Goal: Task Accomplishment & Management: Complete application form

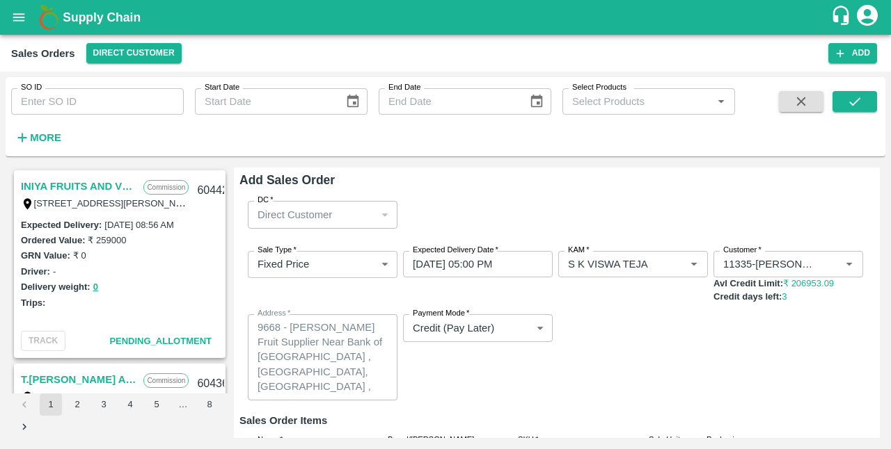
scroll to position [141, 0]
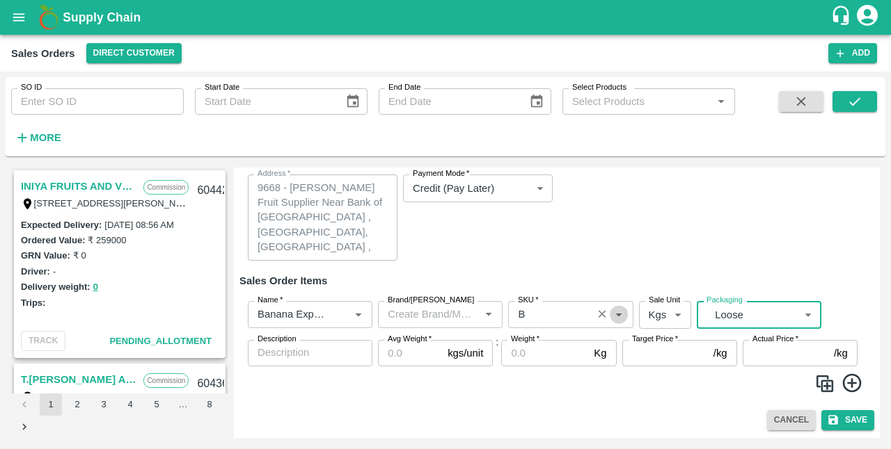
click at [621, 316] on icon "Open" at bounding box center [618, 314] width 15 height 15
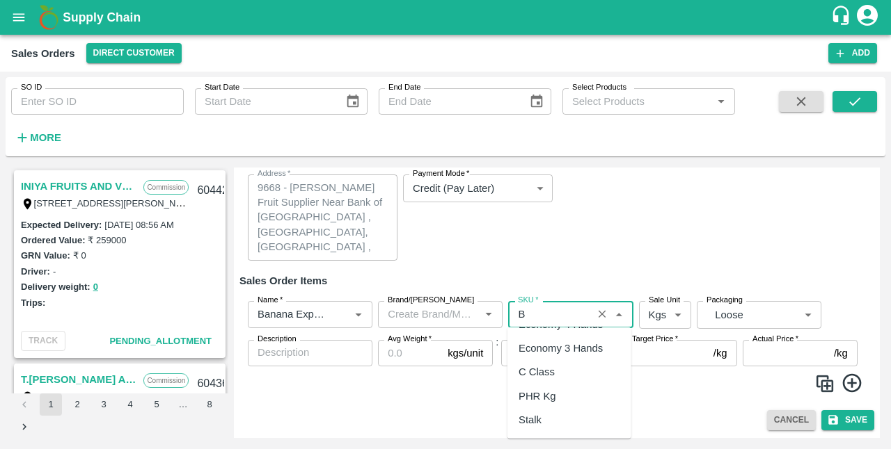
scroll to position [328, 0]
click at [701, 431] on div "Add Sales Order DC   * Direct Customer 6 DC Sale Type   * Fixed Price 1 Sale Ty…" at bounding box center [557, 303] width 646 height 271
click at [429, 355] on input "Avg Weight   *" at bounding box center [410, 353] width 64 height 26
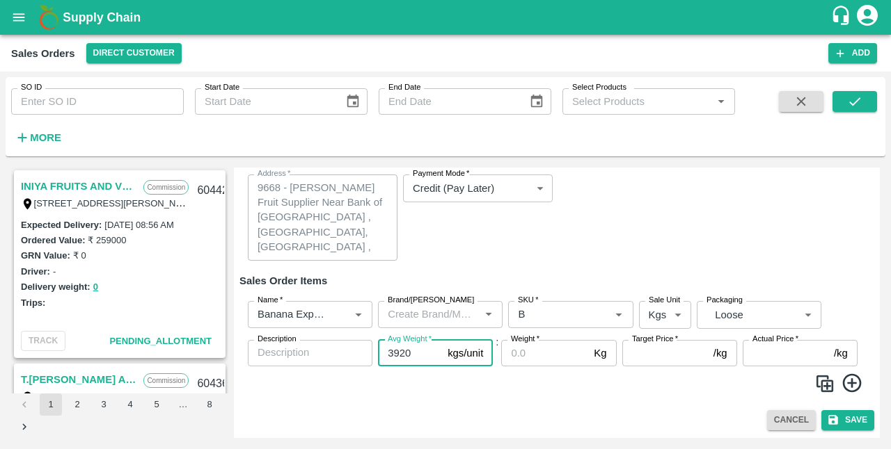
type input "3920"
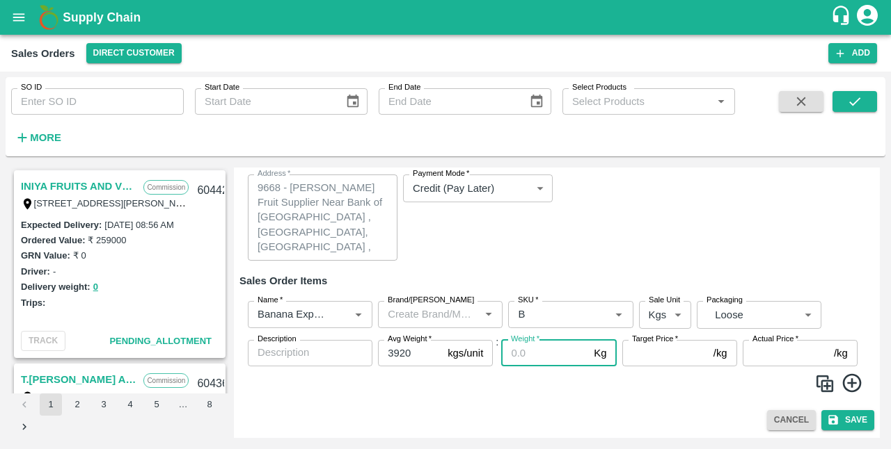
click at [526, 357] on input "Weight   *" at bounding box center [544, 353] width 87 height 26
type input "3920"
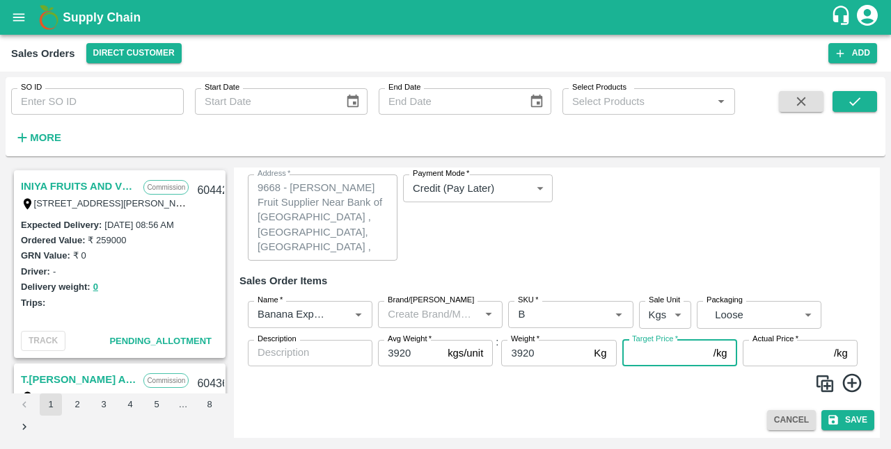
click at [660, 355] on input "Target Price   *" at bounding box center [665, 353] width 86 height 26
type input "14"
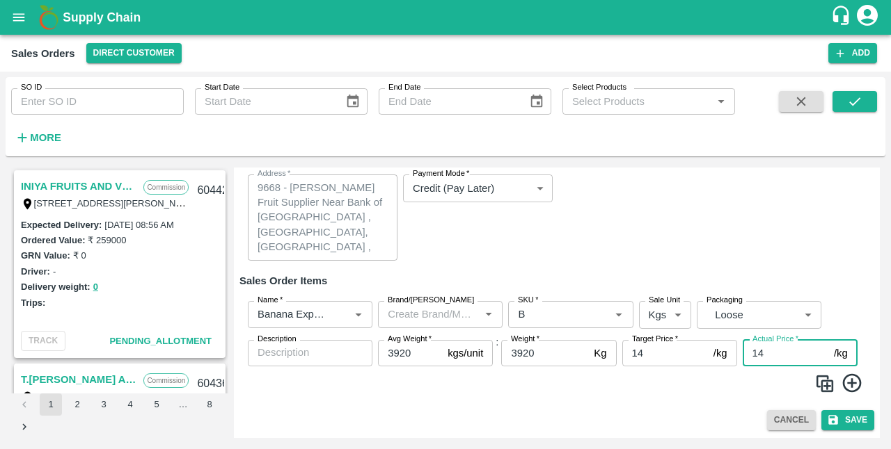
type input "14"
click at [825, 384] on img at bounding box center [824, 384] width 21 height 21
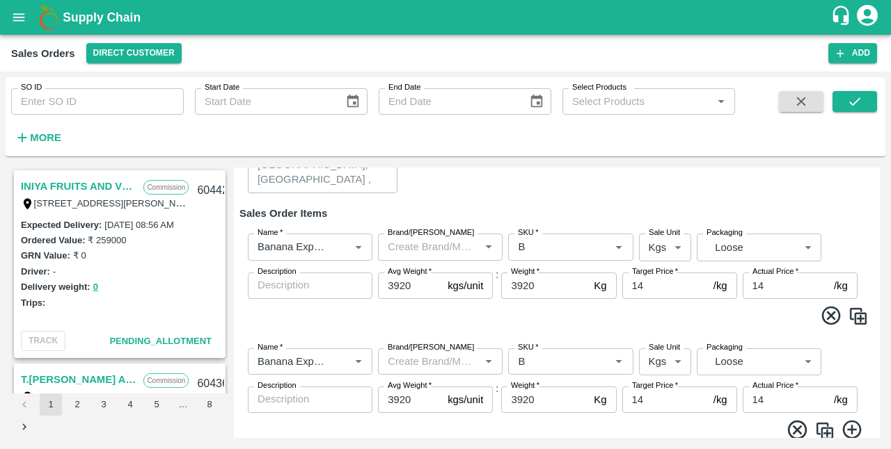
scroll to position [255, 0]
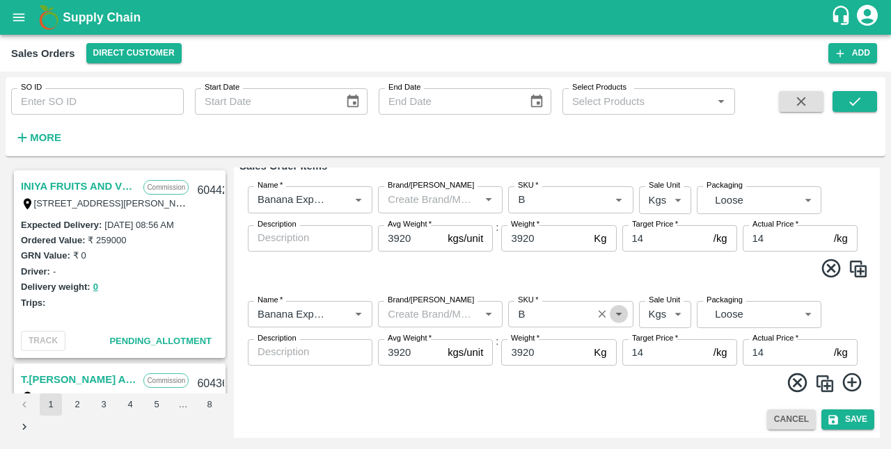
click at [616, 317] on icon "Open" at bounding box center [618, 314] width 15 height 15
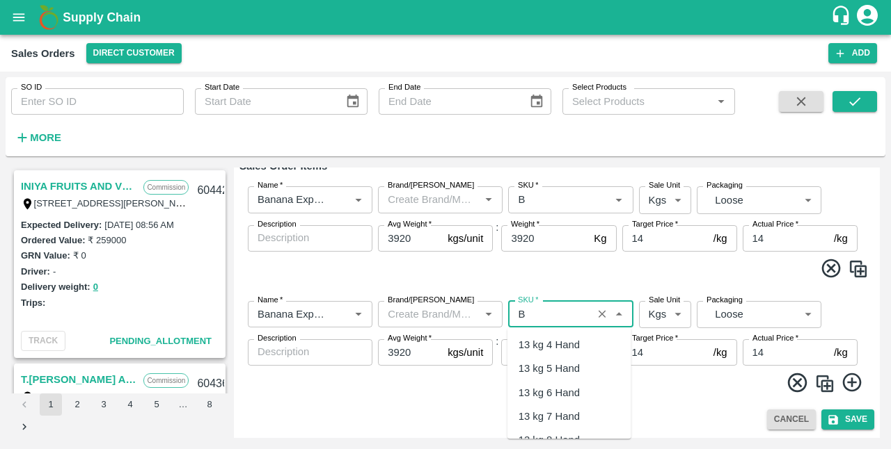
scroll to position [371, 0]
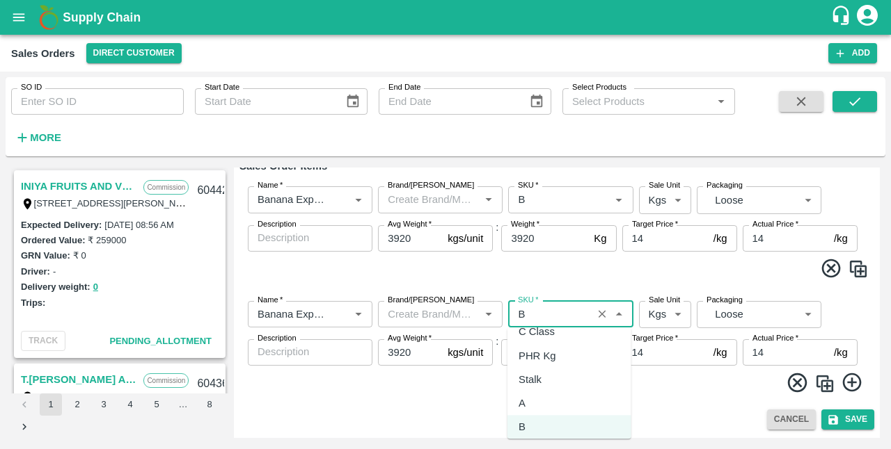
click at [536, 374] on div "Stalk" at bounding box center [529, 379] width 23 height 15
type input "Stalk"
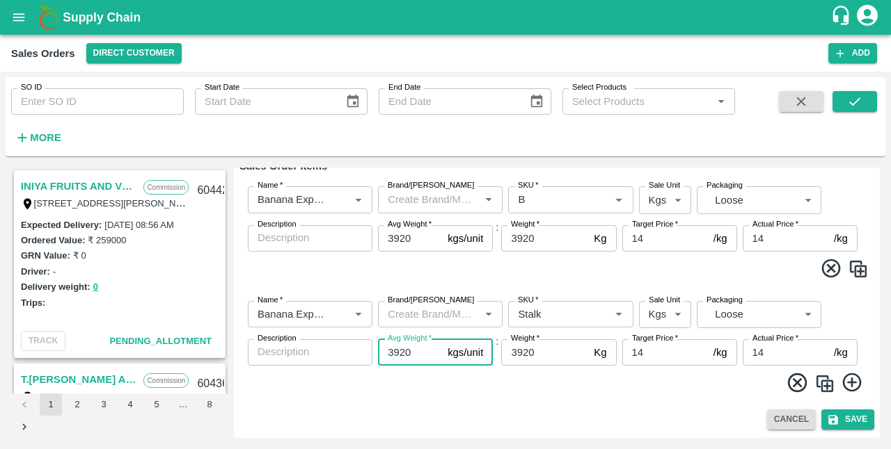
click at [413, 353] on input "3920" at bounding box center [410, 353] width 64 height 26
type input "313"
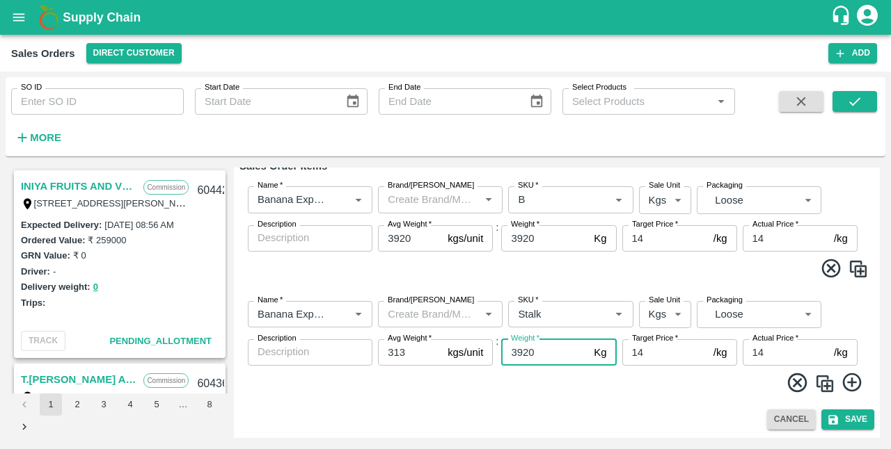
click at [555, 361] on input "3920" at bounding box center [544, 353] width 87 height 26
type input "313"
click at [822, 385] on img at bounding box center [824, 384] width 21 height 21
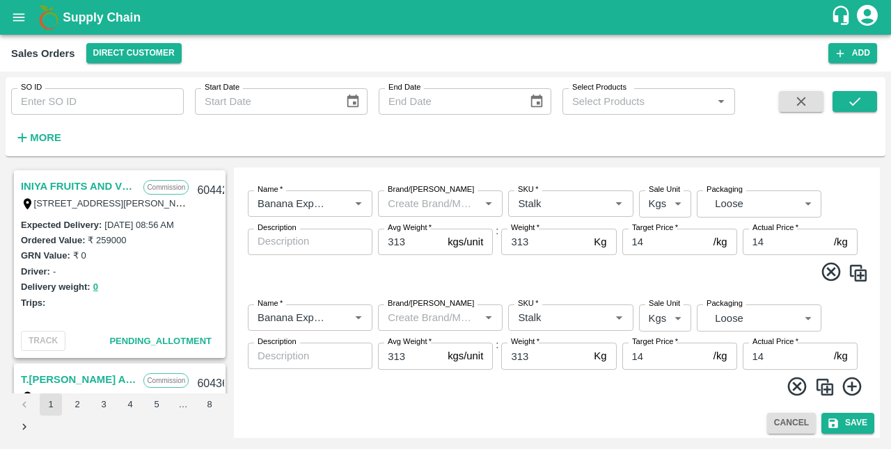
scroll to position [369, 0]
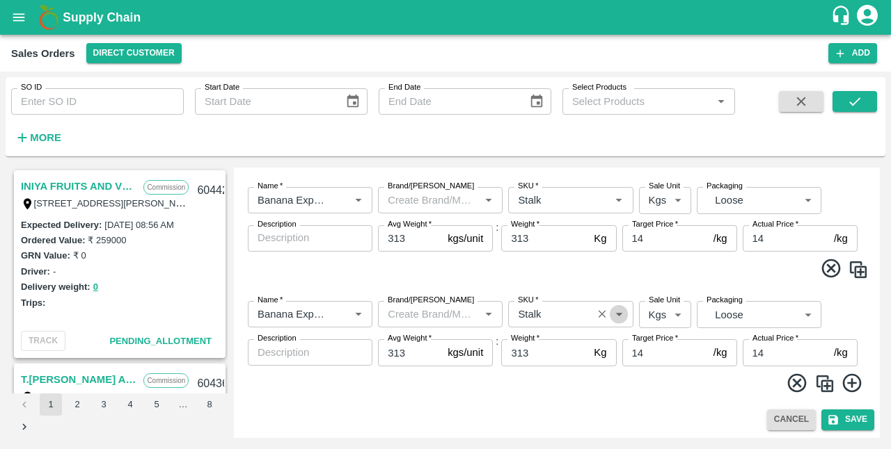
click at [621, 312] on icon "Open" at bounding box center [618, 314] width 15 height 15
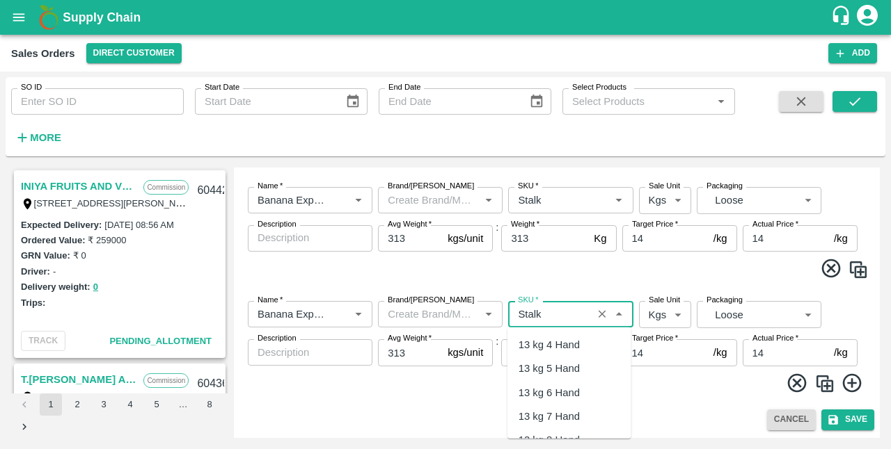
scroll to position [324, 0]
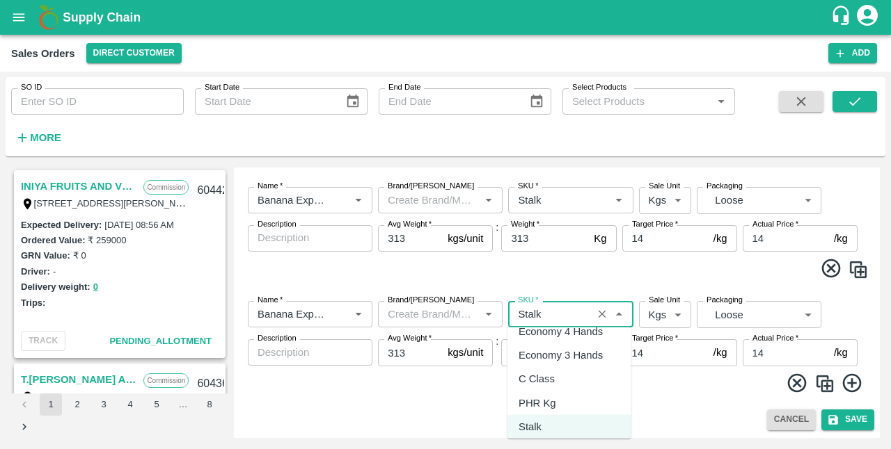
click at [568, 381] on div "C Class" at bounding box center [569, 379] width 124 height 24
type input "C Class"
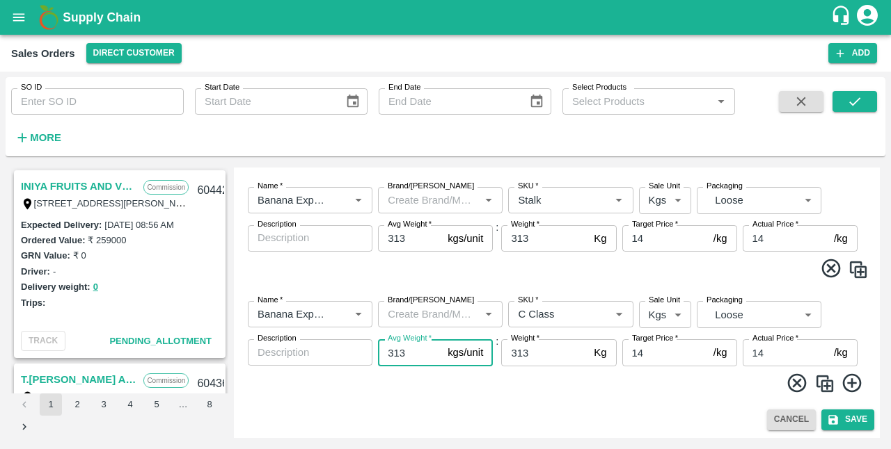
click at [416, 356] on input "313" at bounding box center [410, 353] width 64 height 26
type input "3"
type input "1970"
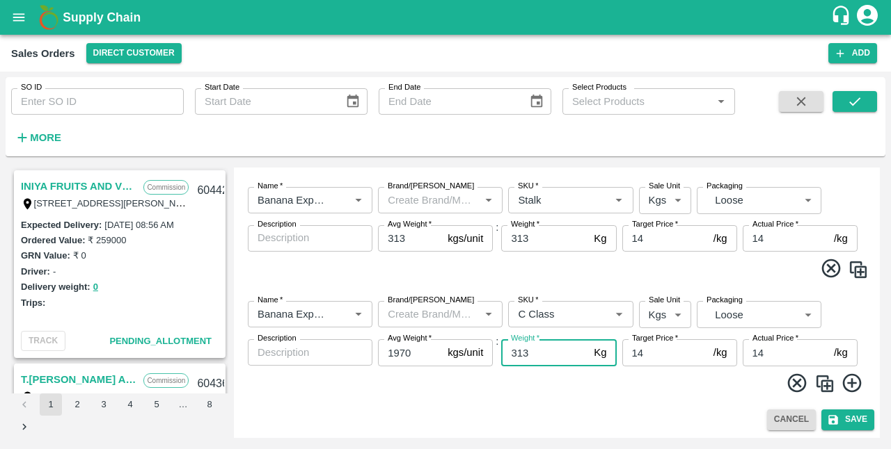
click at [547, 355] on input "313" at bounding box center [544, 353] width 87 height 26
type input "3"
type input "1970"
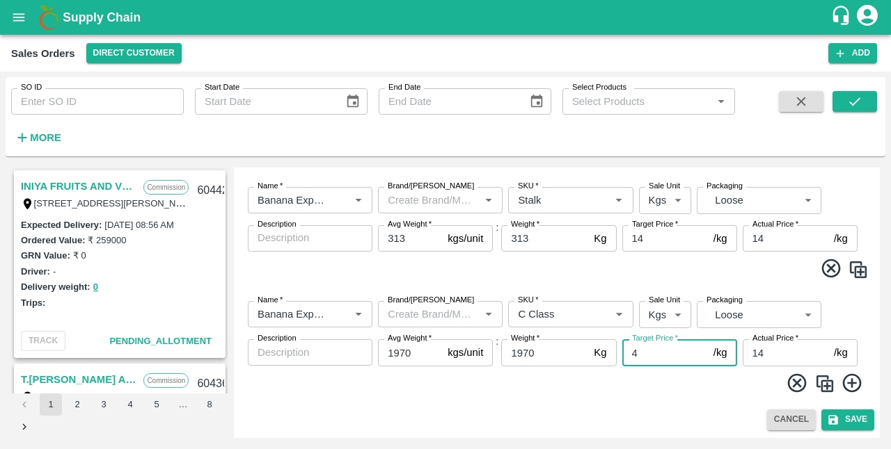
type input "4"
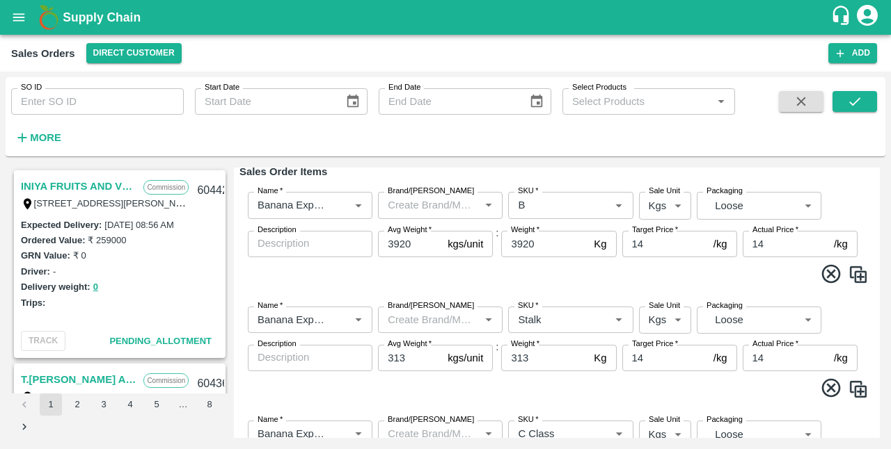
scroll to position [245, 0]
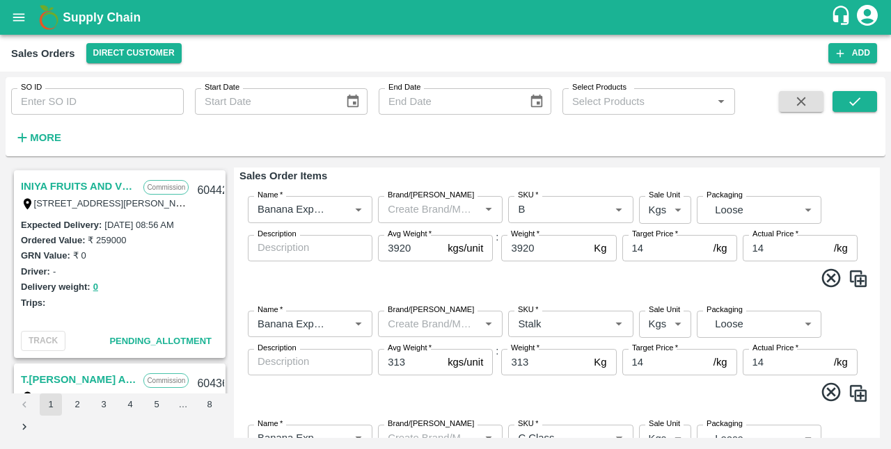
type input "4"
click at [658, 250] on input "14" at bounding box center [665, 248] width 86 height 26
type input "13.6"
click at [778, 249] on input "14" at bounding box center [785, 248] width 86 height 26
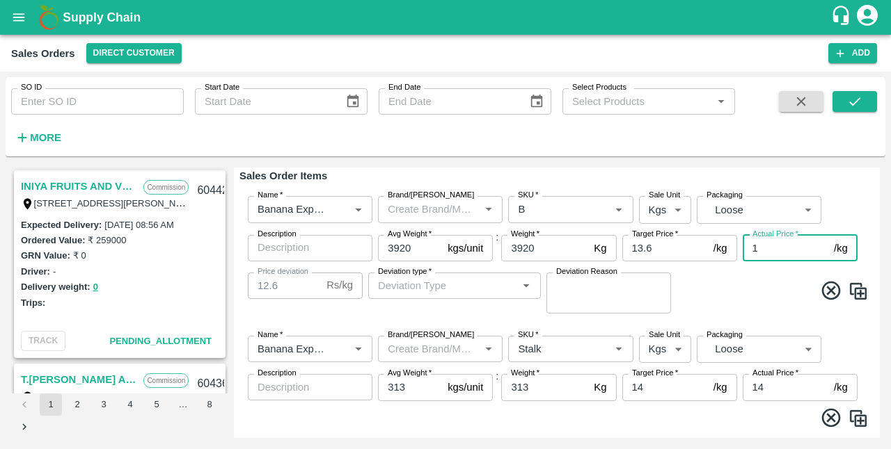
type input "13"
type input "0.5999999999999996"
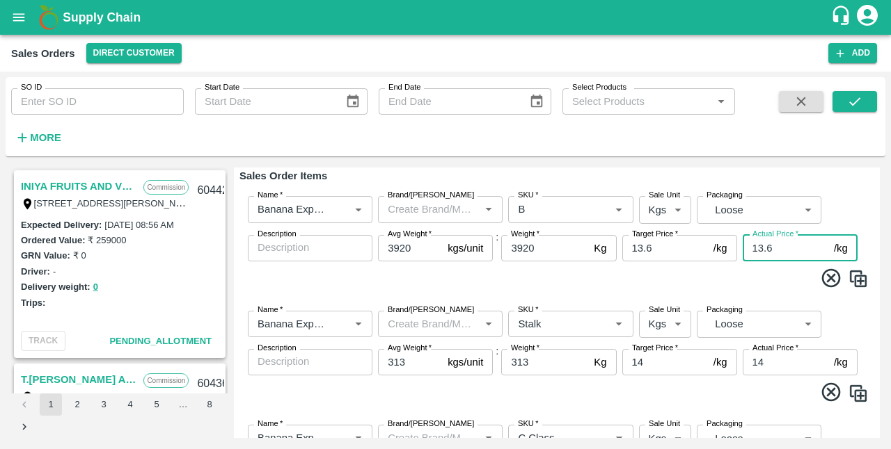
type input "13.6"
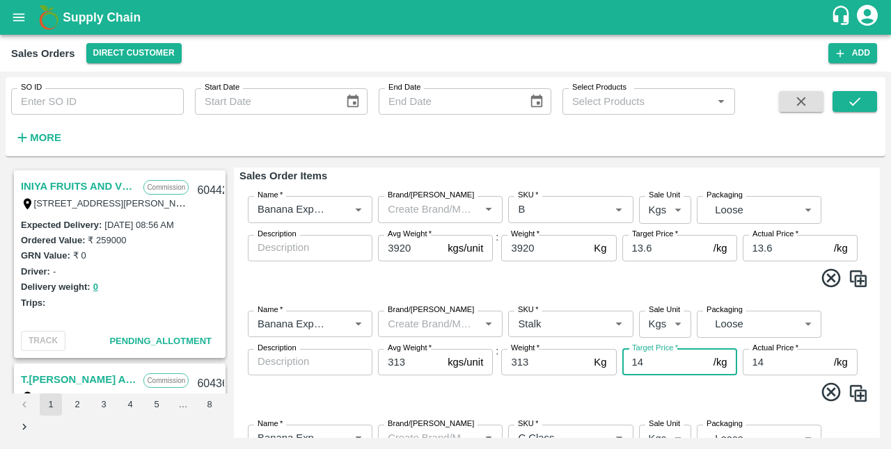
click at [666, 360] on input "14" at bounding box center [665, 362] width 86 height 26
type input "13.6"
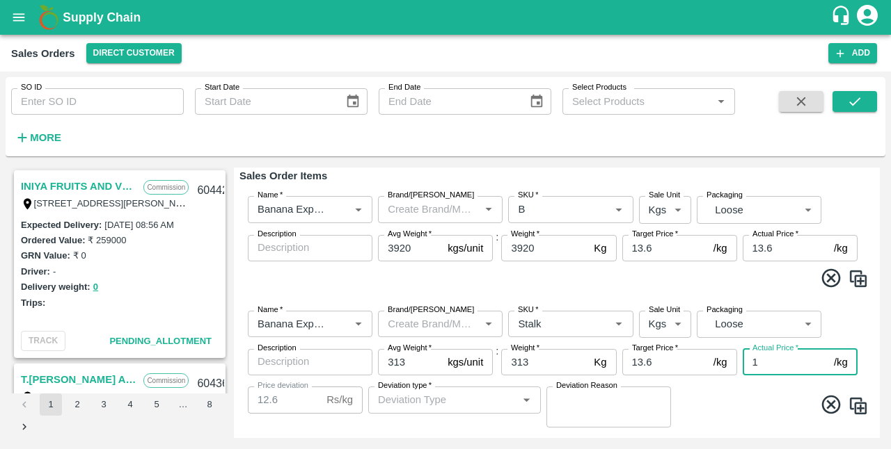
type input "13"
type input "0.5999999999999996"
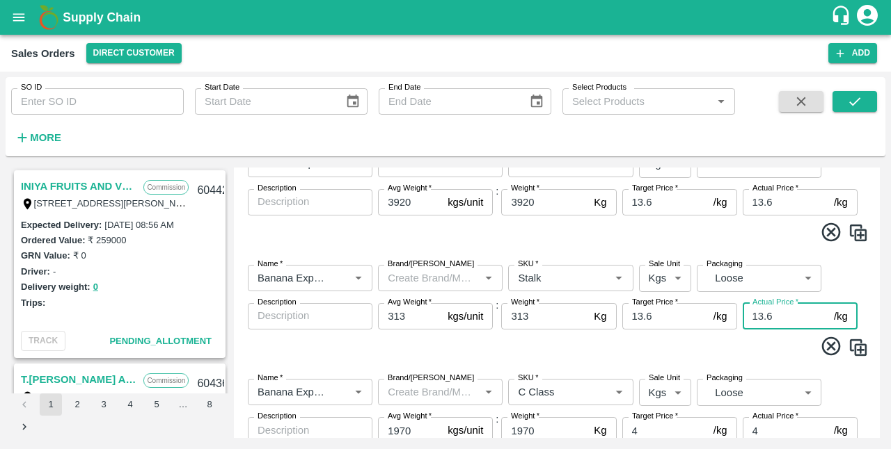
scroll to position [278, 0]
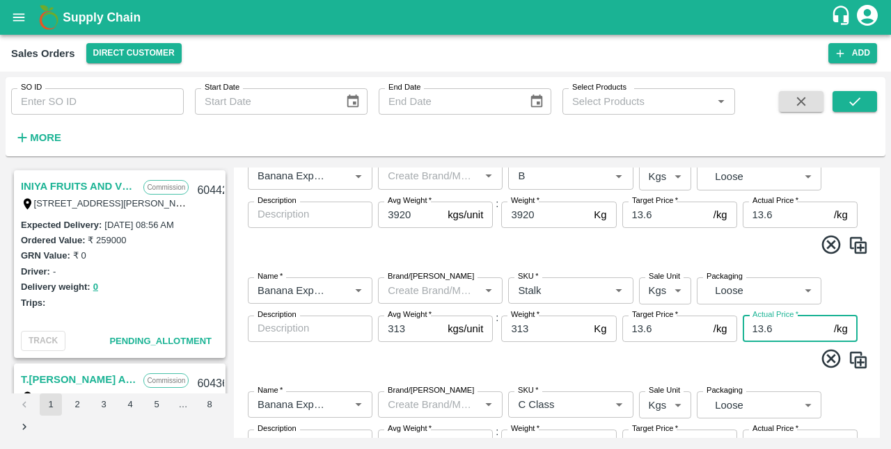
type input "13.6"
click at [666, 360] on span at bounding box center [556, 361] width 623 height 27
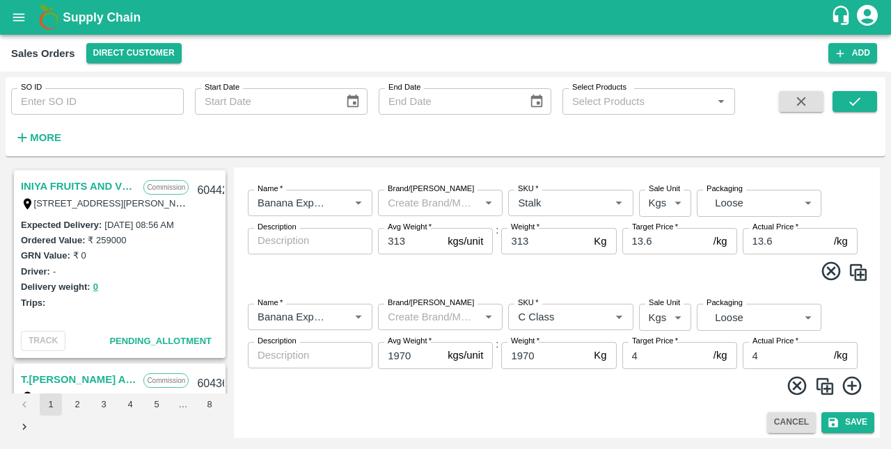
scroll to position [369, 0]
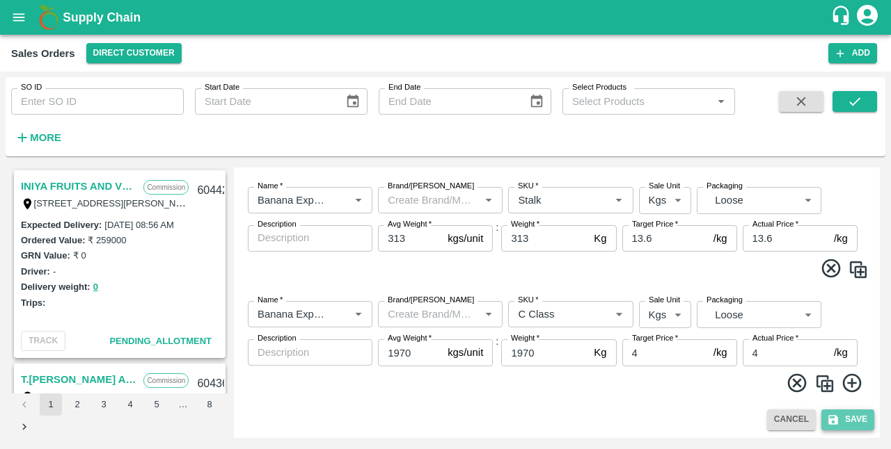
click at [842, 420] on button "Save" at bounding box center [847, 420] width 53 height 20
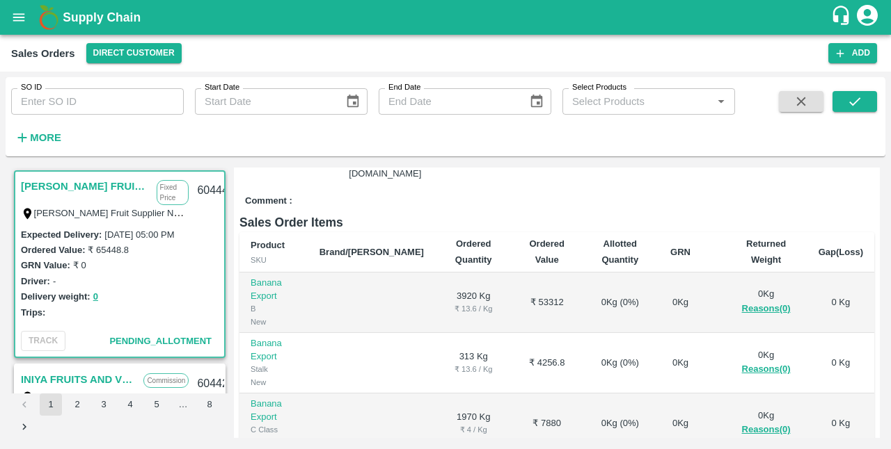
scroll to position [303, 0]
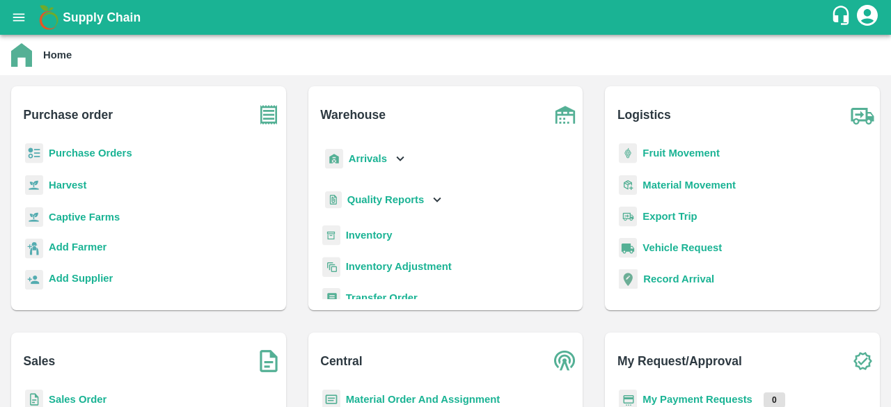
click at [129, 152] on b "Purchase Orders" at bounding box center [90, 153] width 83 height 11
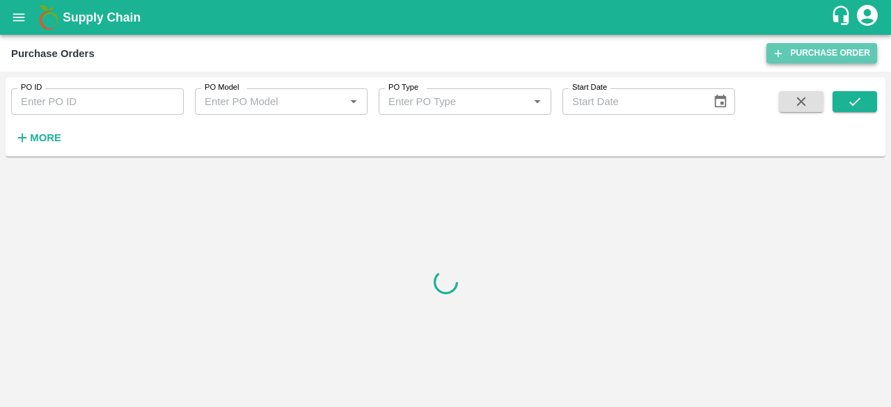
click at [824, 54] on link "Purchase Order" at bounding box center [821, 53] width 111 height 20
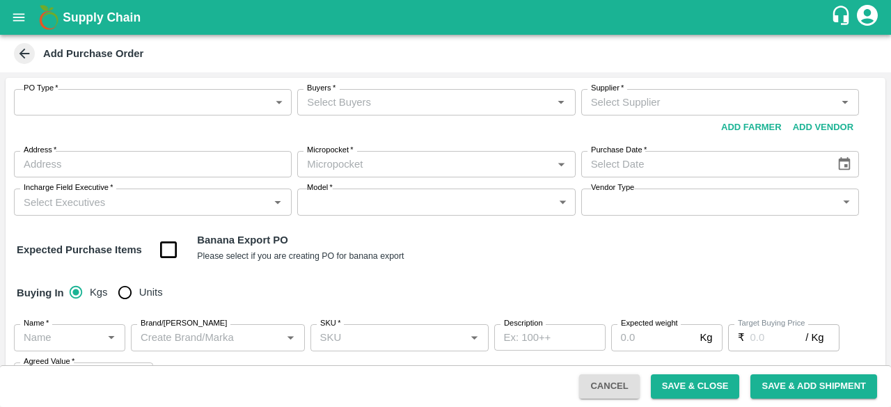
type input "NA"
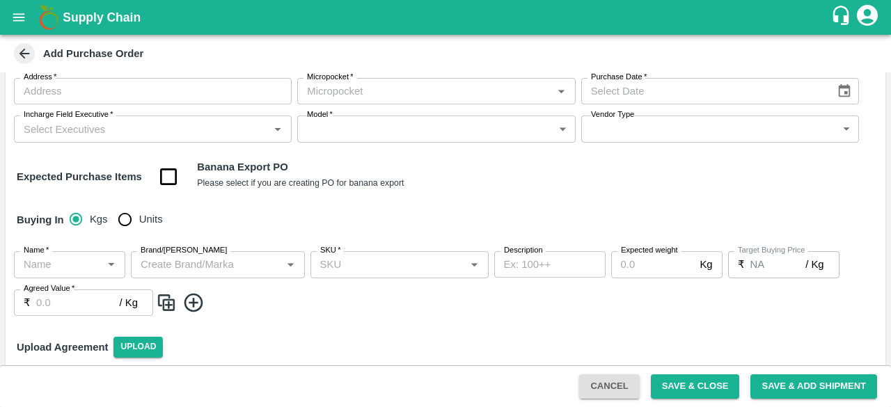
scroll to position [74, 0]
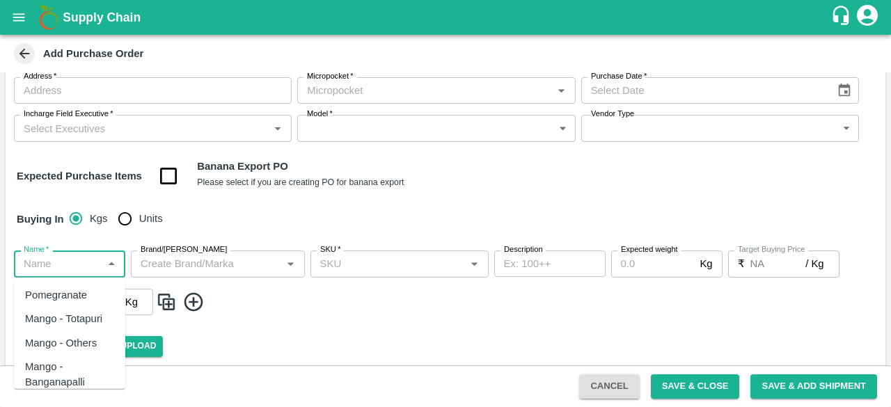
click at [33, 270] on input "Name   *" at bounding box center [58, 264] width 80 height 18
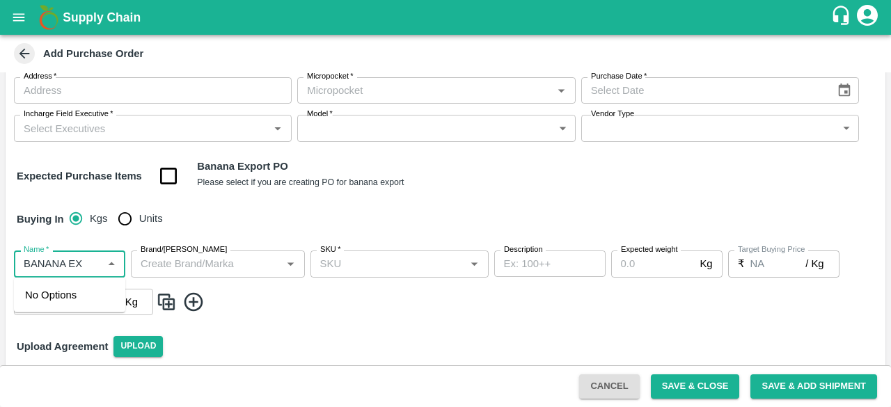
type input "BANANA EX"
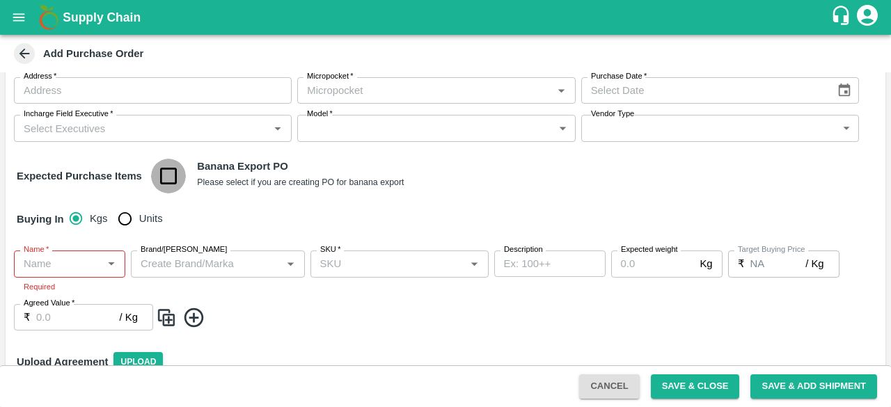
click at [175, 179] on input "checkbox" at bounding box center [168, 176] width 35 height 35
checkbox input "true"
type input "Banana Export"
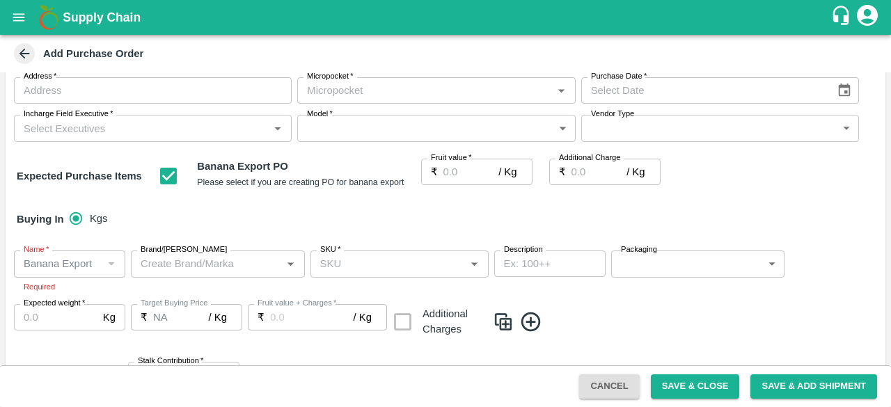
click at [415, 272] on input "SKU   *" at bounding box center [388, 264] width 147 height 18
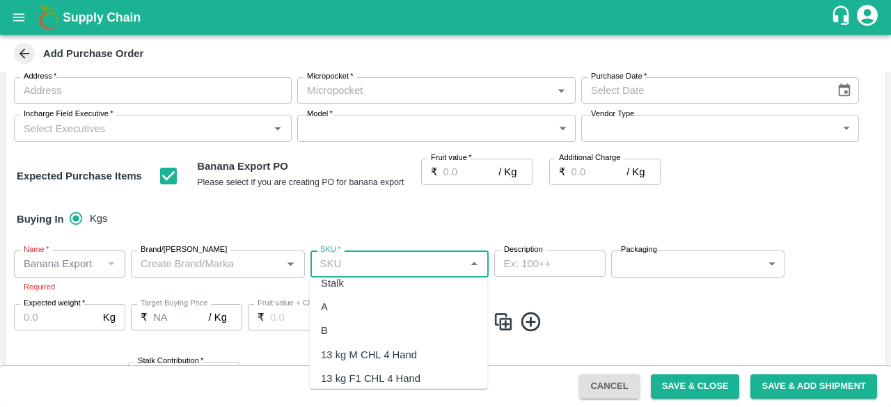
scroll to position [415, 0]
